Goal: Information Seeking & Learning: Learn about a topic

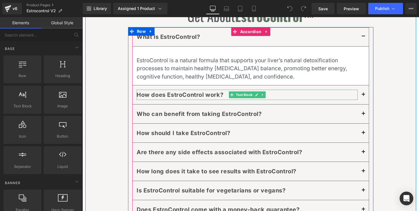
scroll to position [3019, 0]
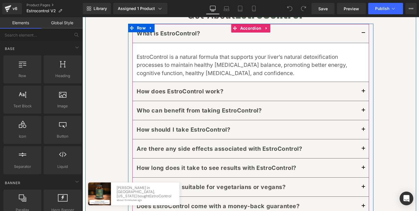
click at [284, 120] on div "How should I take EstroControl? Text Block" at bounding box center [251, 129] width 237 height 19
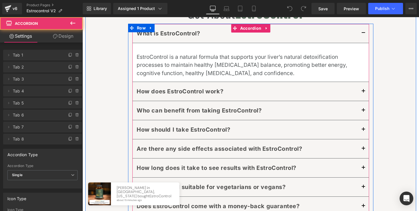
click at [308, 125] on p "How should I take EstroControl?" at bounding box center [247, 130] width 221 height 10
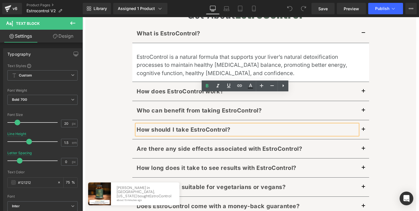
click at [364, 120] on button "button" at bounding box center [363, 129] width 11 height 19
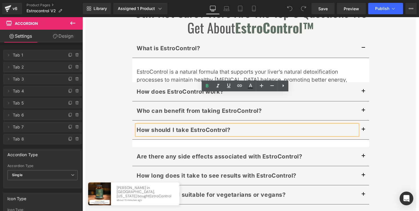
click at [362, 121] on button "button" at bounding box center [363, 130] width 11 height 19
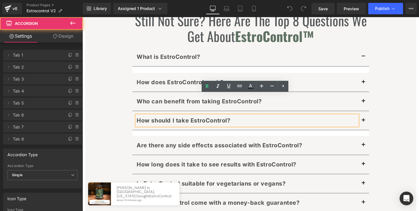
scroll to position [2980, 0]
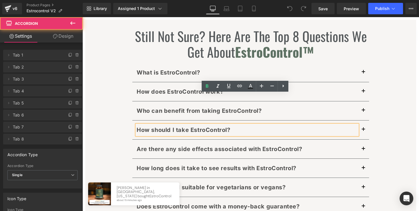
click at [362, 121] on button "button" at bounding box center [363, 130] width 11 height 19
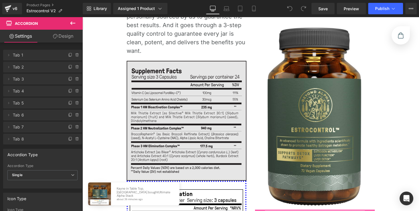
scroll to position [1943, 0]
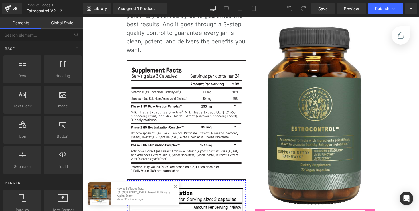
click at [177, 186] on span at bounding box center [176, 187] width 10 height 10
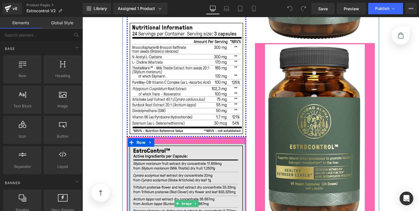
scroll to position [2149, 0]
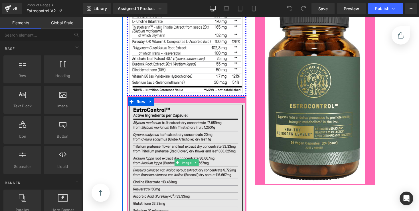
click at [222, 124] on img at bounding box center [187, 163] width 118 height 120
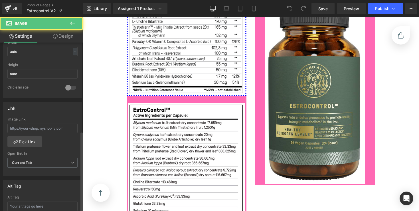
scroll to position [338, 0]
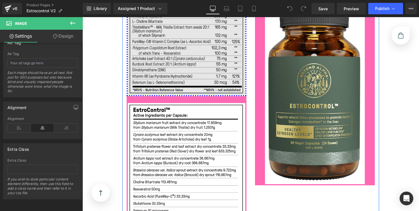
click at [135, 49] on img at bounding box center [187, 37] width 118 height 115
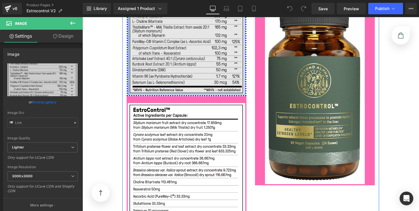
click at [128, 58] on div at bounding box center [128, 35] width 1 height 120
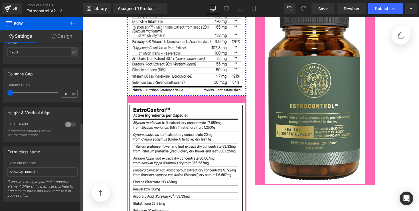
scroll to position [152, 0]
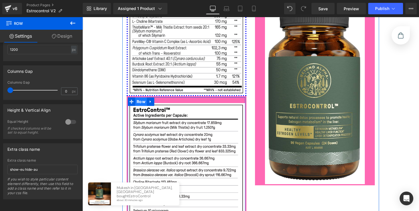
click at [135, 97] on span "Row" at bounding box center [141, 101] width 12 height 9
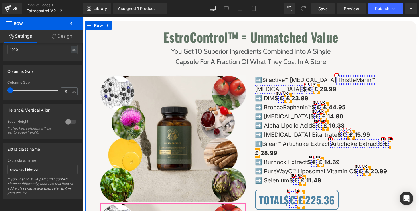
scroll to position [1502, 0]
